Goal: Information Seeking & Learning: Check status

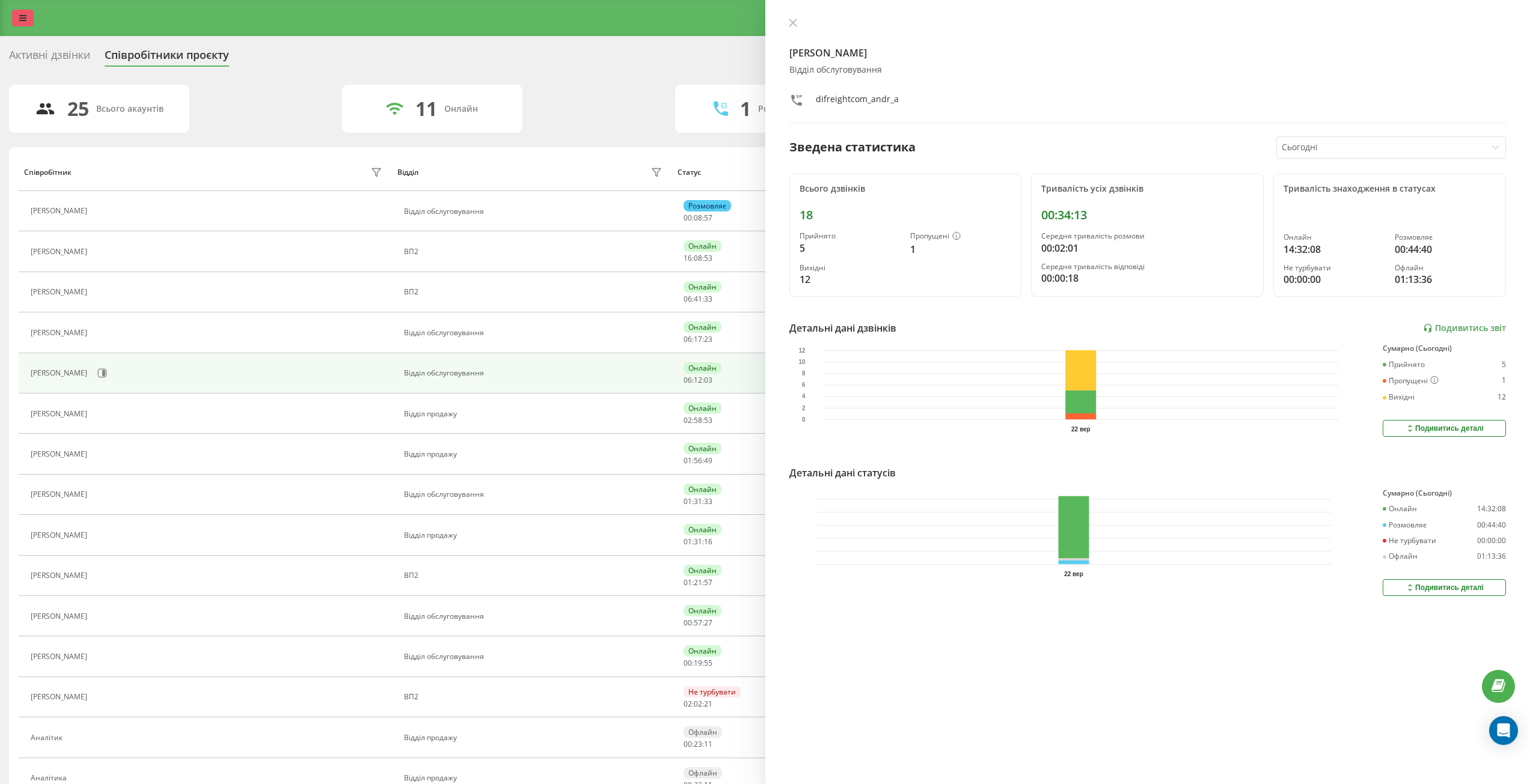
click at [14, 18] on link at bounding box center [23, 17] width 21 height 16
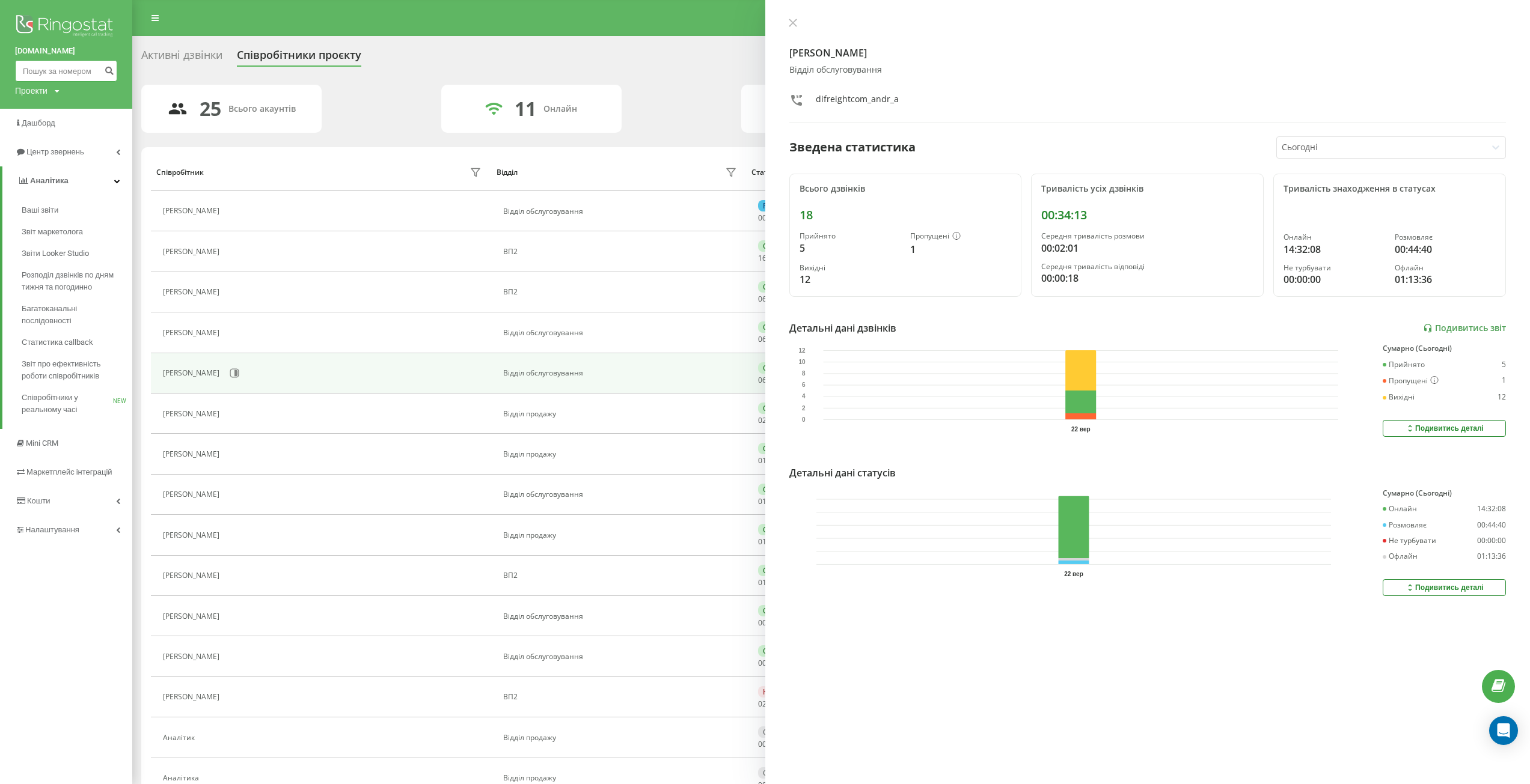
click at [52, 72] on input at bounding box center [66, 71] width 102 height 21
paste input "380974655300"
type input "380974655300"
click at [115, 71] on button "submit" at bounding box center [109, 71] width 16 height 21
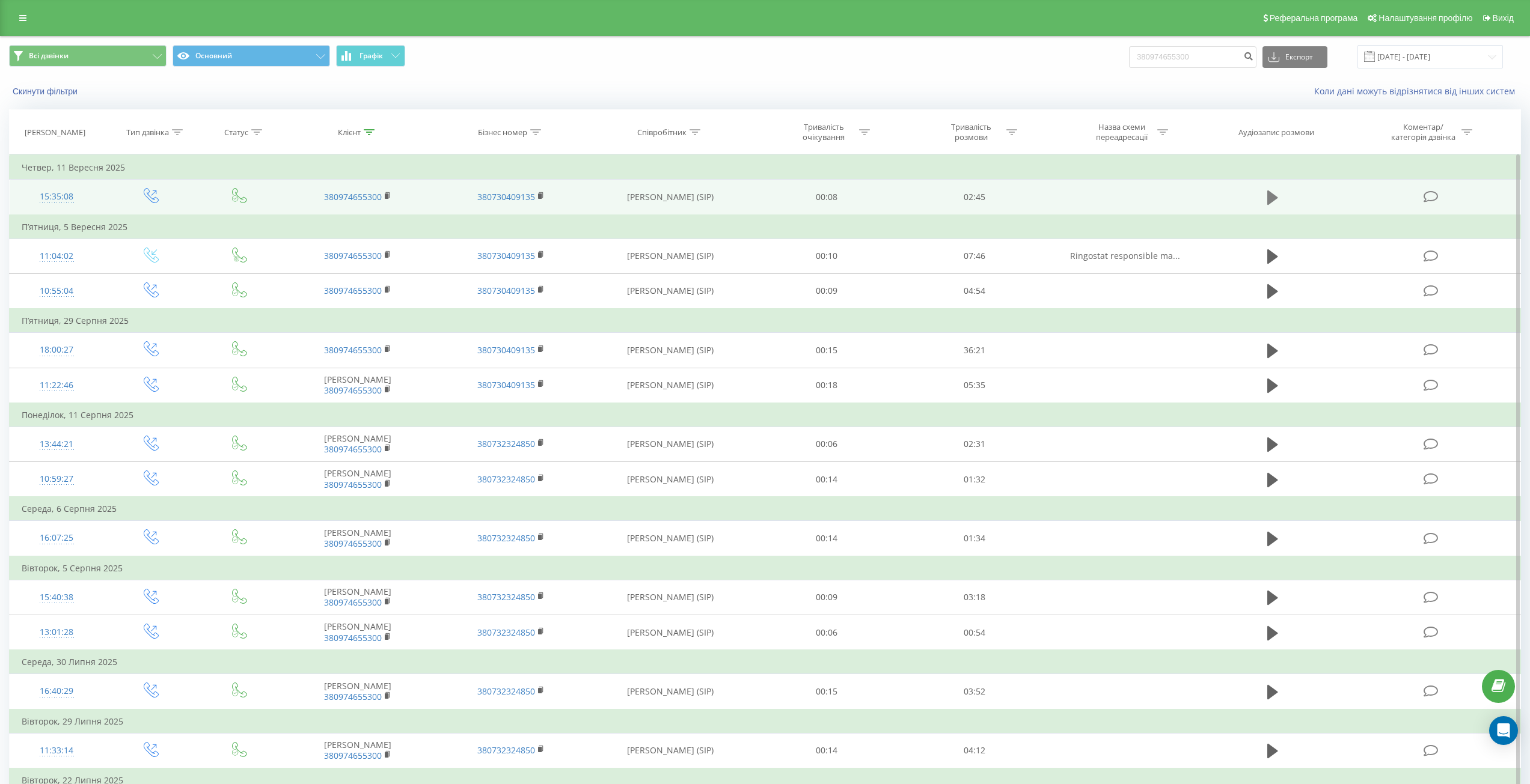
click at [1274, 203] on icon at bounding box center [1272, 197] width 11 height 16
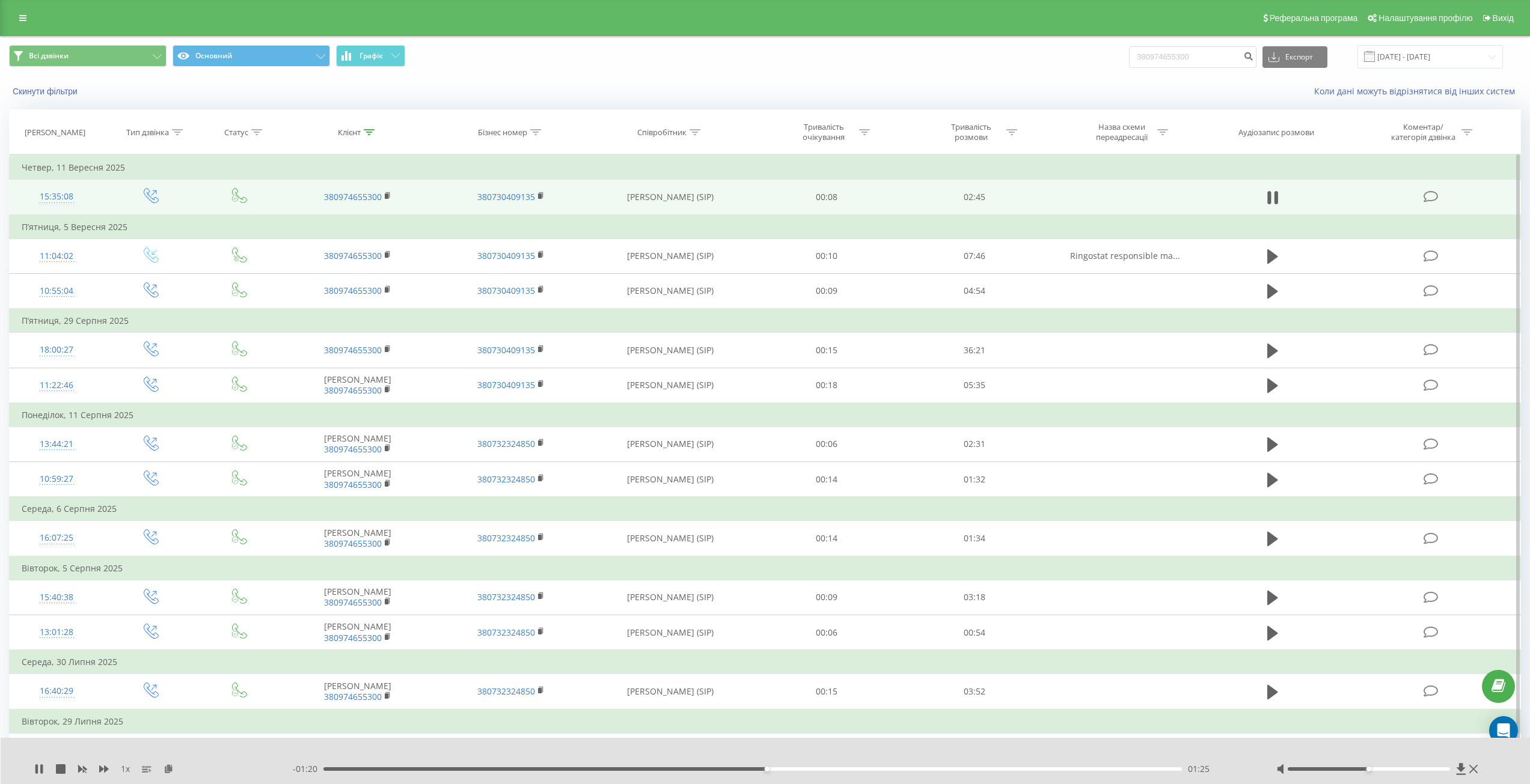
drag, startPoint x: 42, startPoint y: 768, endPoint x: 213, endPoint y: 770, distance: 171.0
click at [42, 768] on icon at bounding box center [41, 768] width 2 height 9
click at [27, 13] on link at bounding box center [23, 17] width 21 height 16
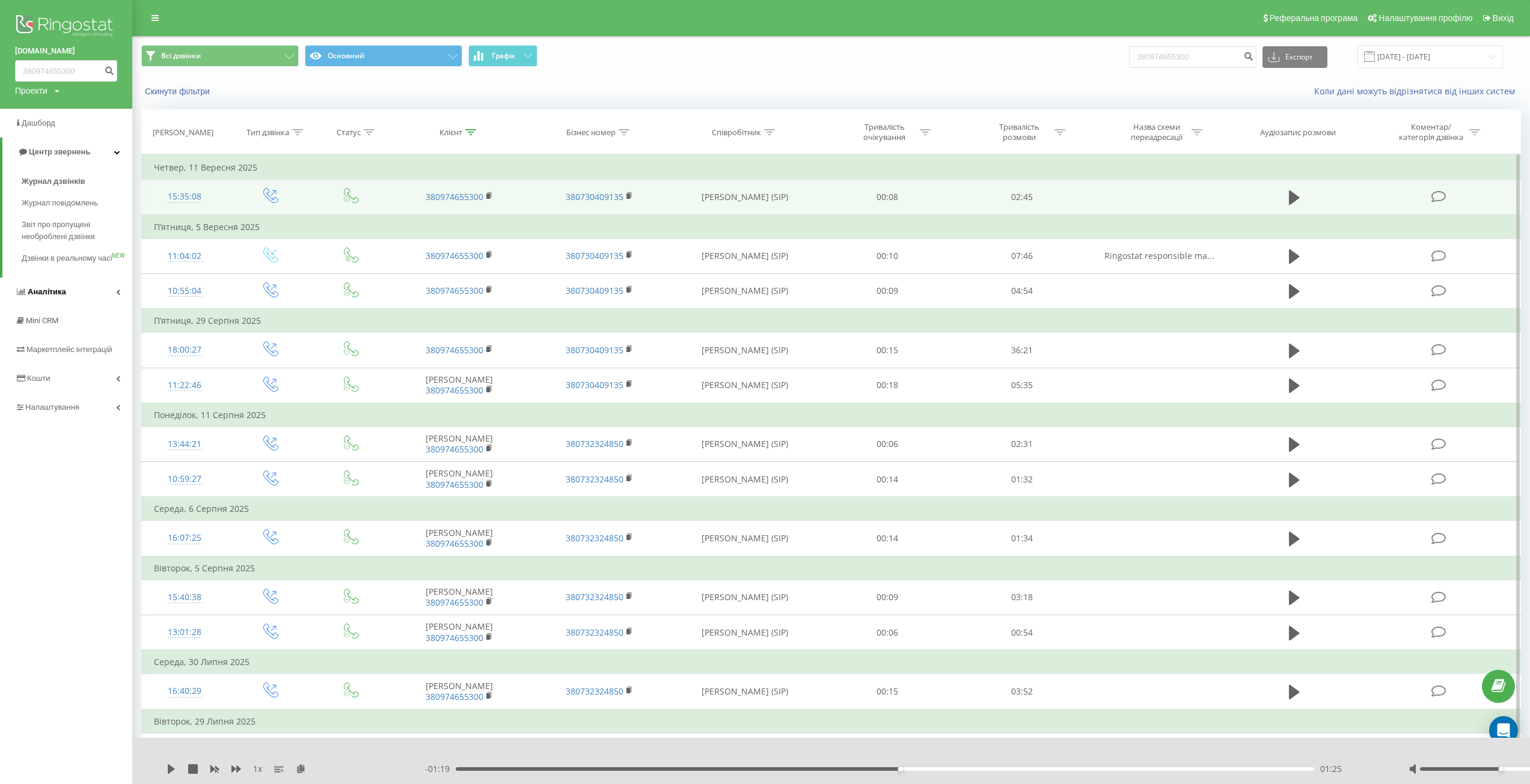
click at [49, 296] on span "Аналiтика" at bounding box center [47, 291] width 39 height 9
click at [65, 391] on link "Співробітники у реальному часі NEW" at bounding box center [77, 403] width 110 height 34
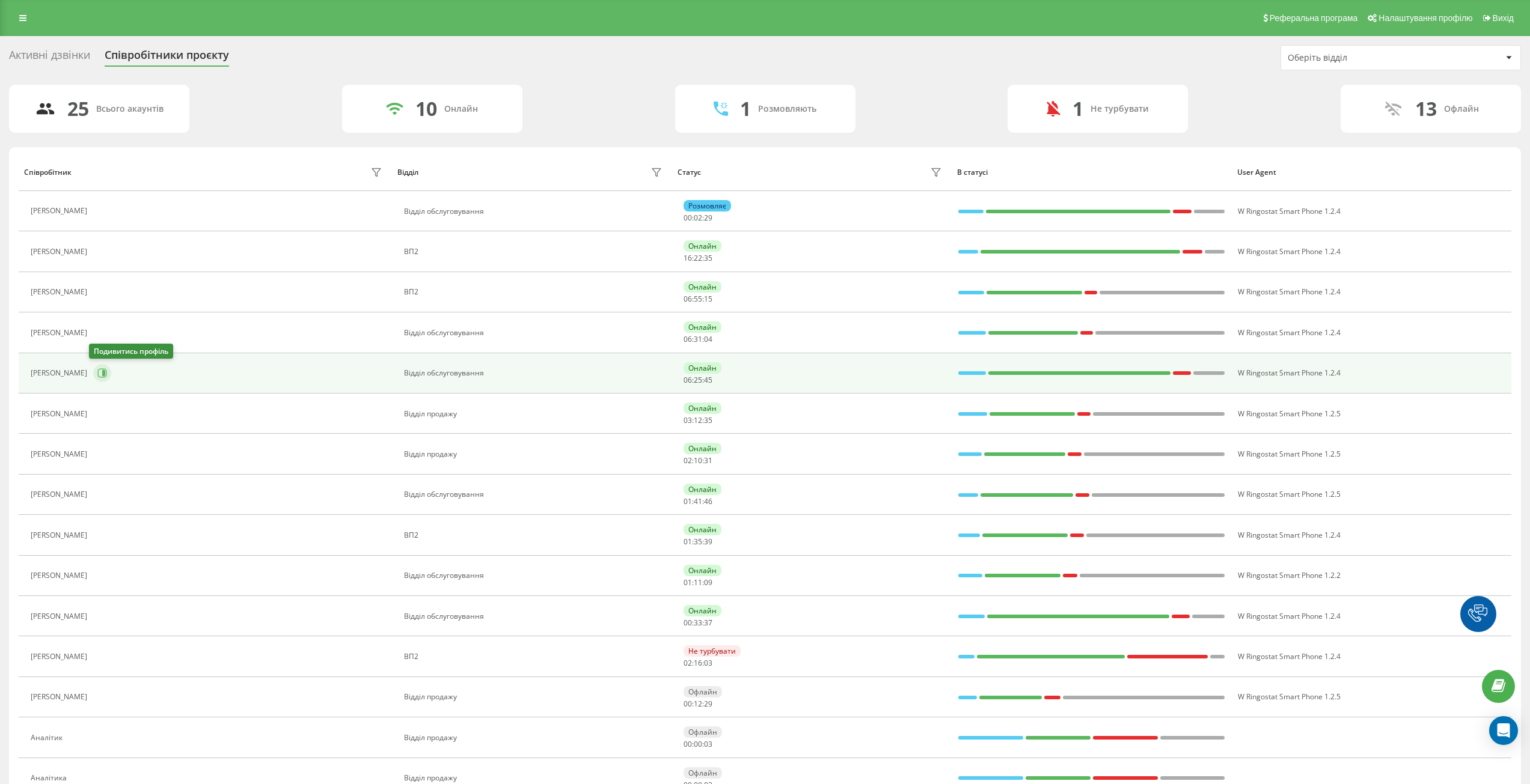
click at [97, 374] on icon at bounding box center [102, 372] width 9 height 9
